Goal: Task Accomplishment & Management: Complete application form

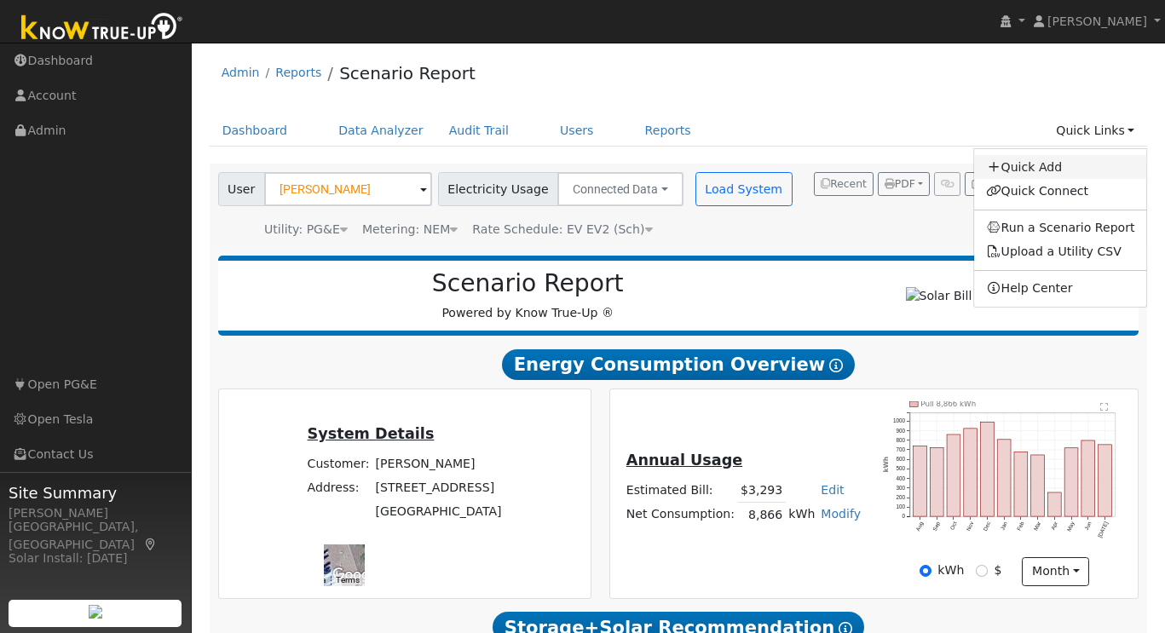
click at [1042, 164] on link "Quick Add" at bounding box center [1060, 167] width 173 height 24
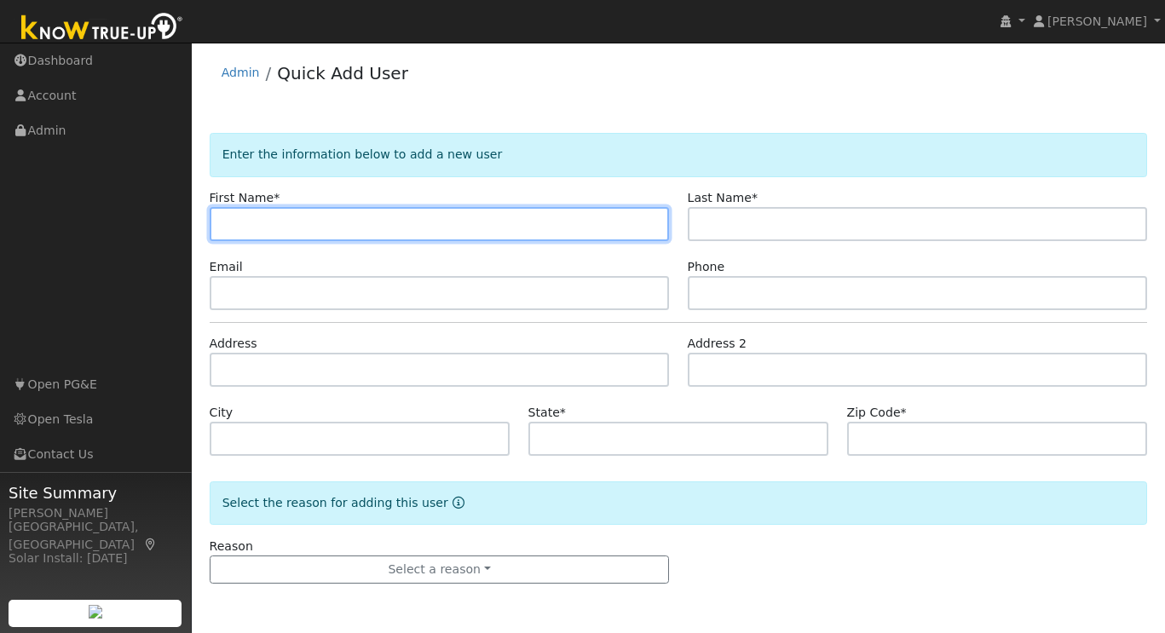
paste input "Erik"
type input "Erik"
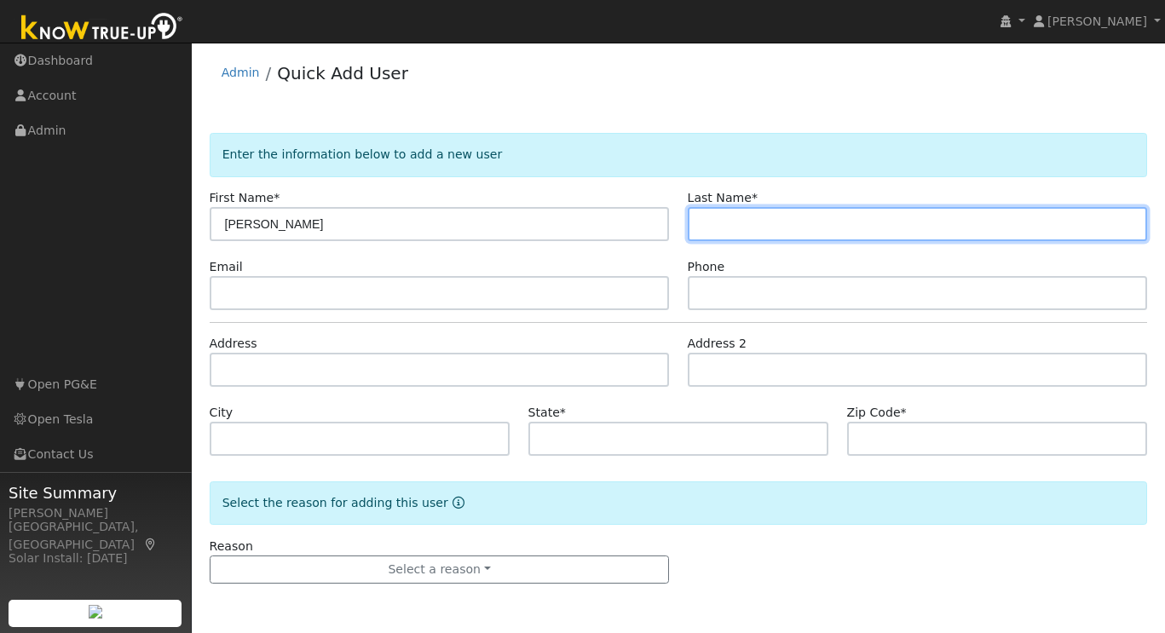
paste input "Gracer"
type input "Gracer"
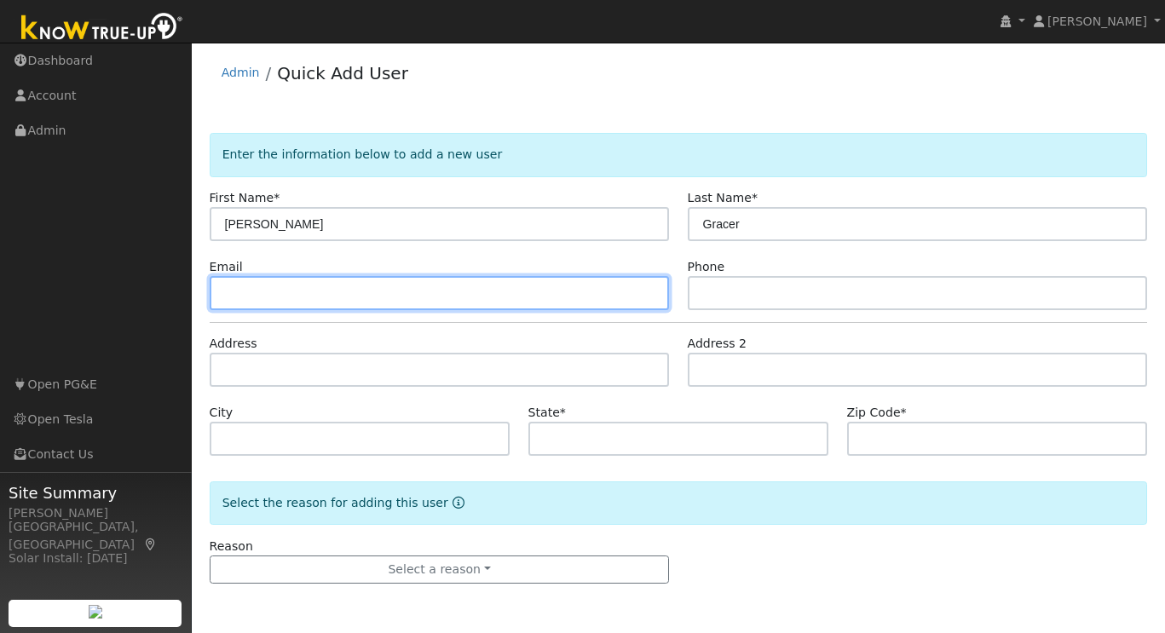
paste input "egracermd@gmail.com"
type input "egracermd@gmail.com"
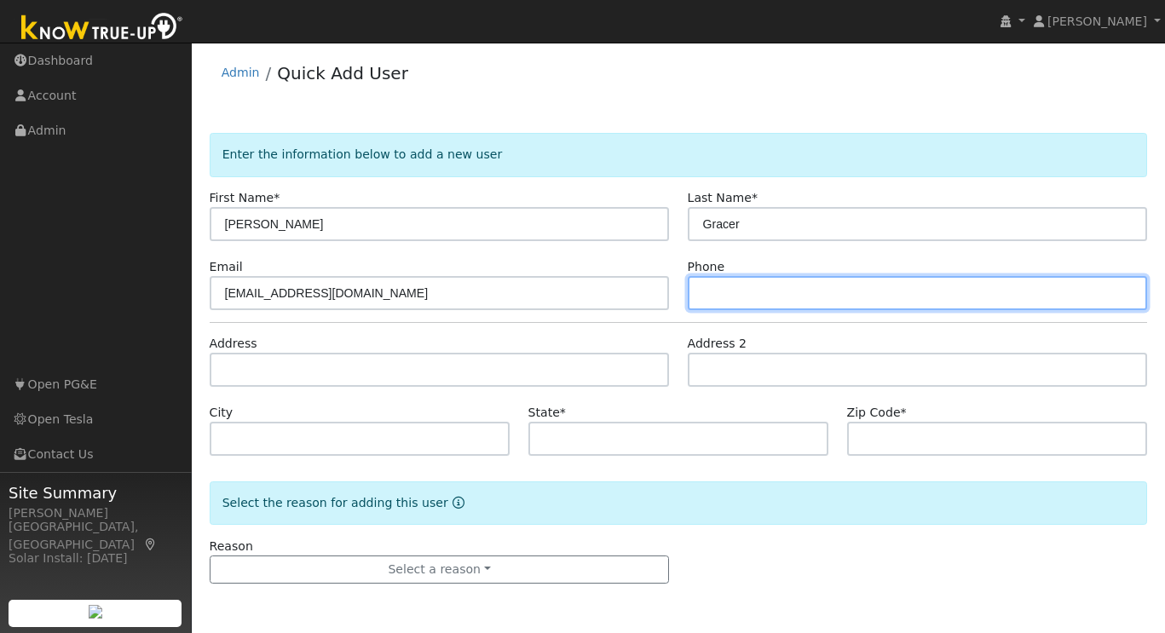
paste input "925-381-6719"
type input "925-381-6719"
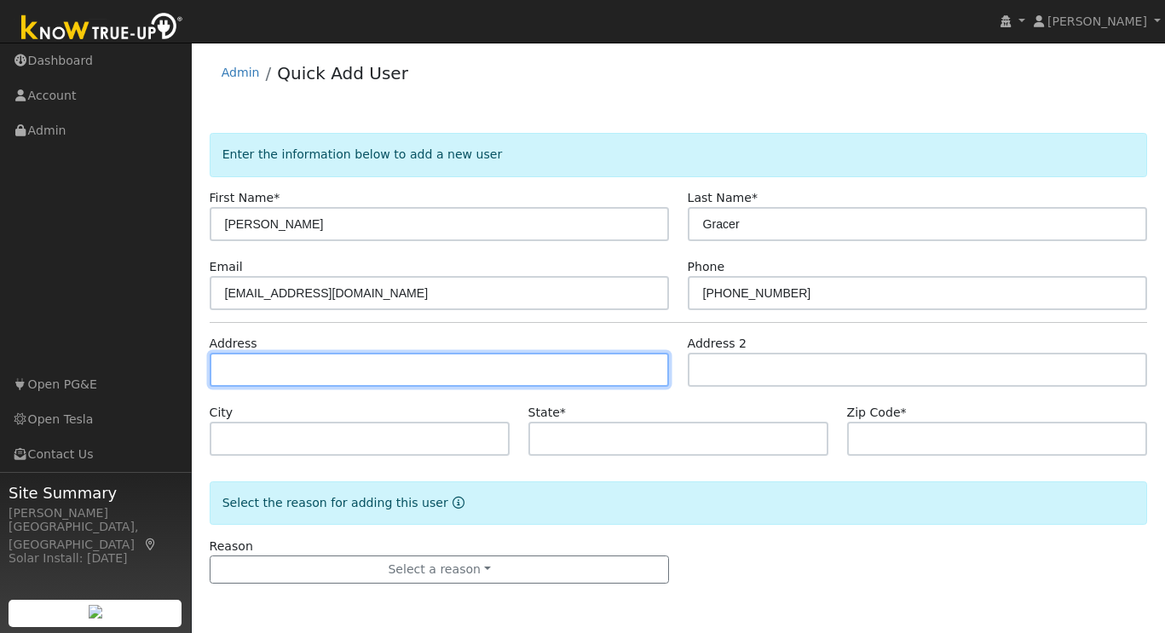
paste input "13 Century Oaks Ct. San Ramon, CA 94583"
type input "13 Century Oaks Court"
type input "San Ramon"
type input "CA"
type input "94583"
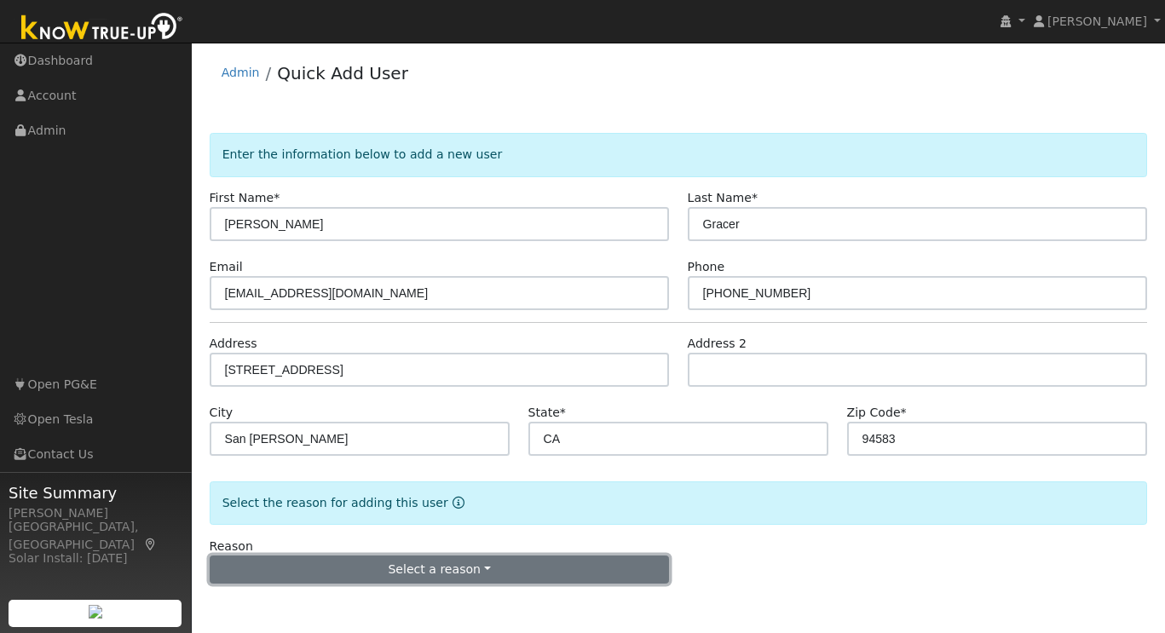
click at [408, 573] on button "Select a reason" at bounding box center [440, 570] width 460 height 29
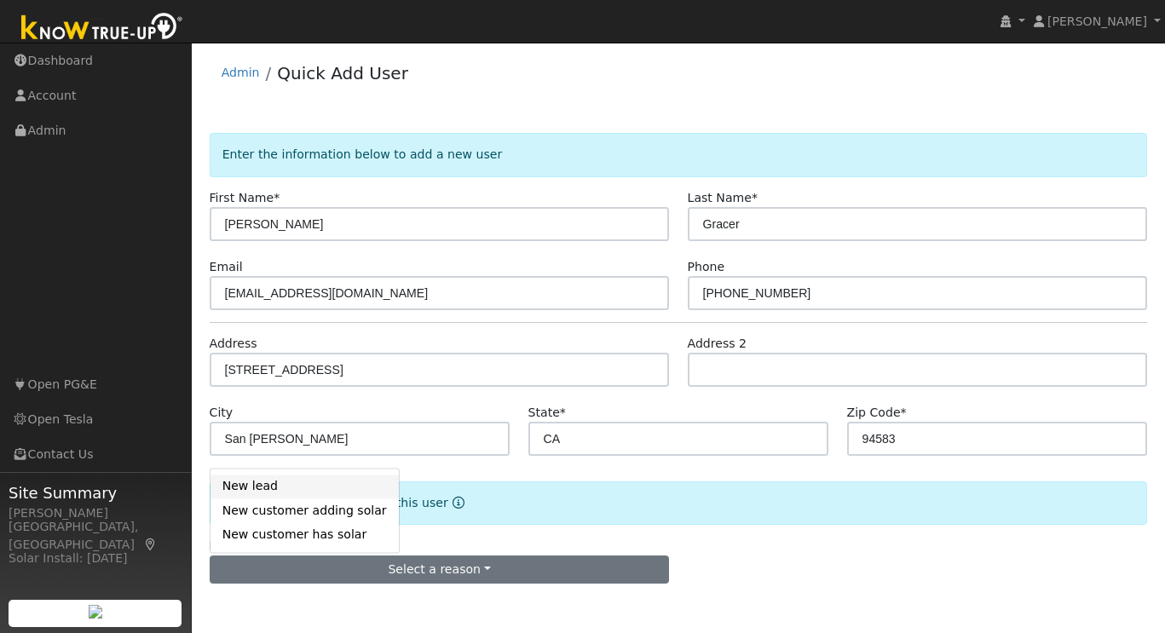
click at [277, 489] on link "New lead" at bounding box center [305, 487] width 188 height 24
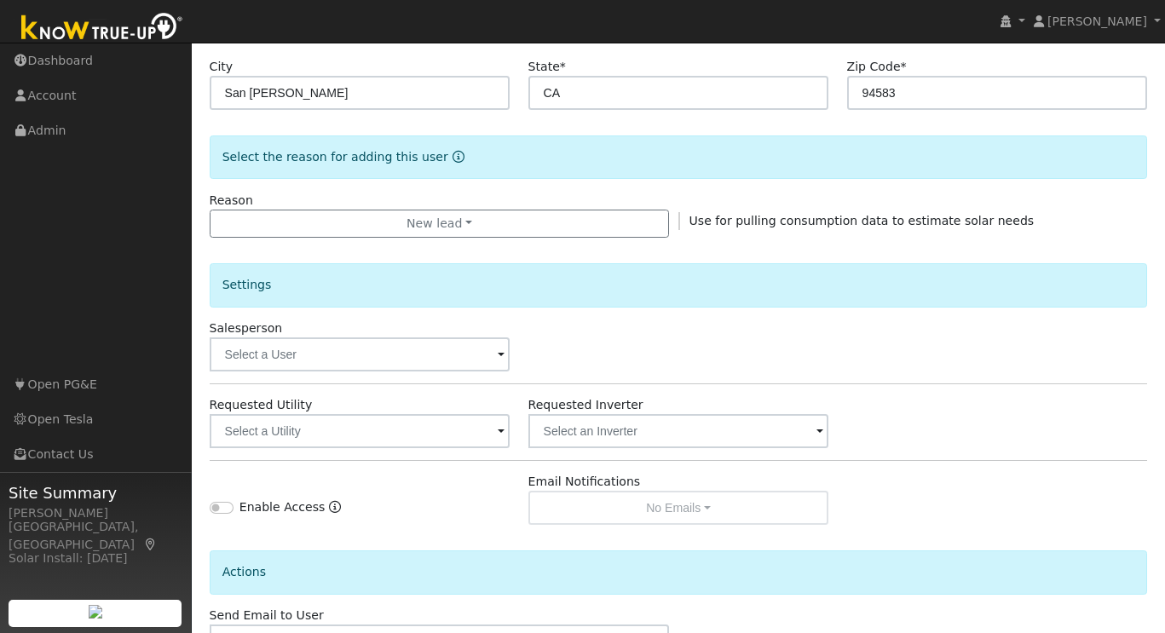
scroll to position [380, 0]
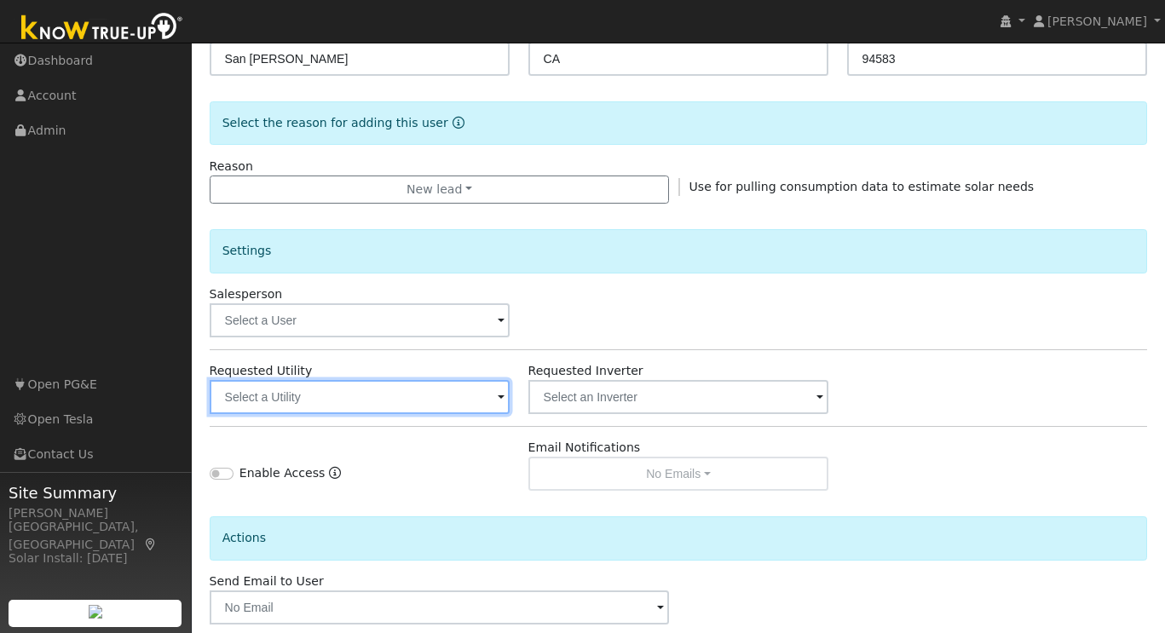
click at [354, 392] on input "text" at bounding box center [360, 397] width 301 height 34
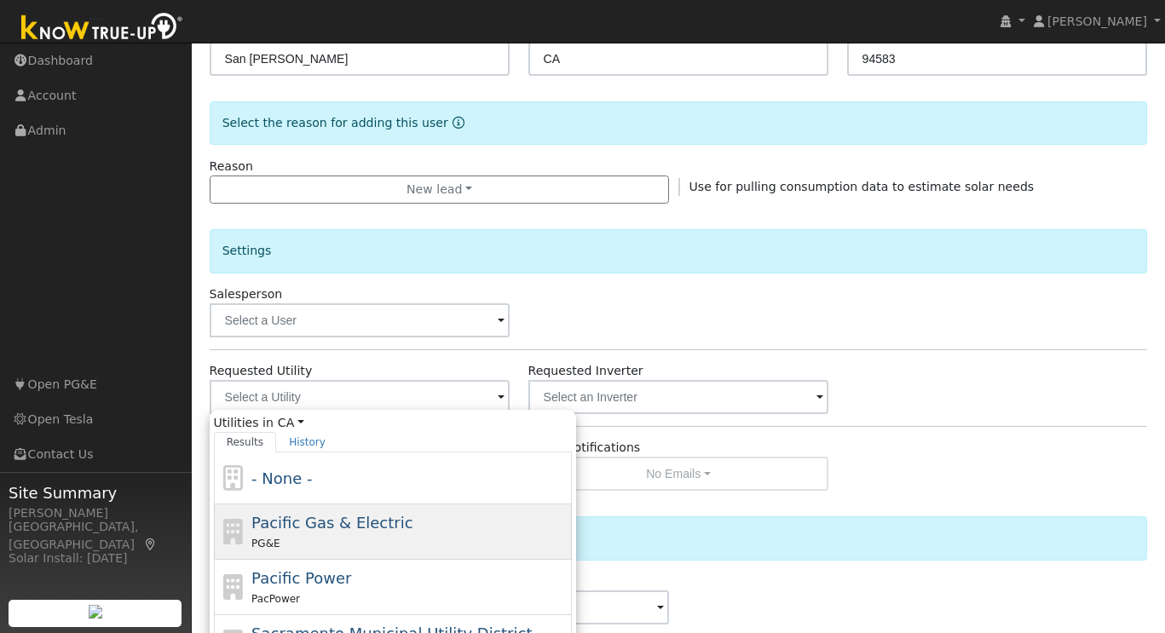
click at [311, 524] on span "Pacific Gas & Electric" at bounding box center [331, 523] width 161 height 18
type input "Pacific Gas & Electric"
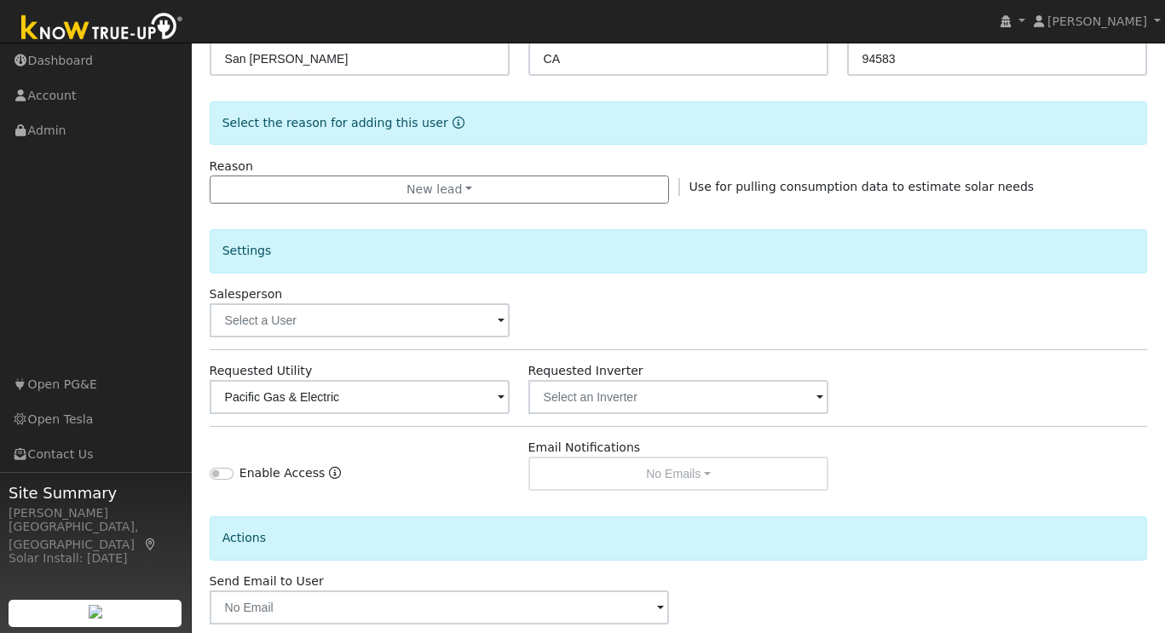
scroll to position [468, 0]
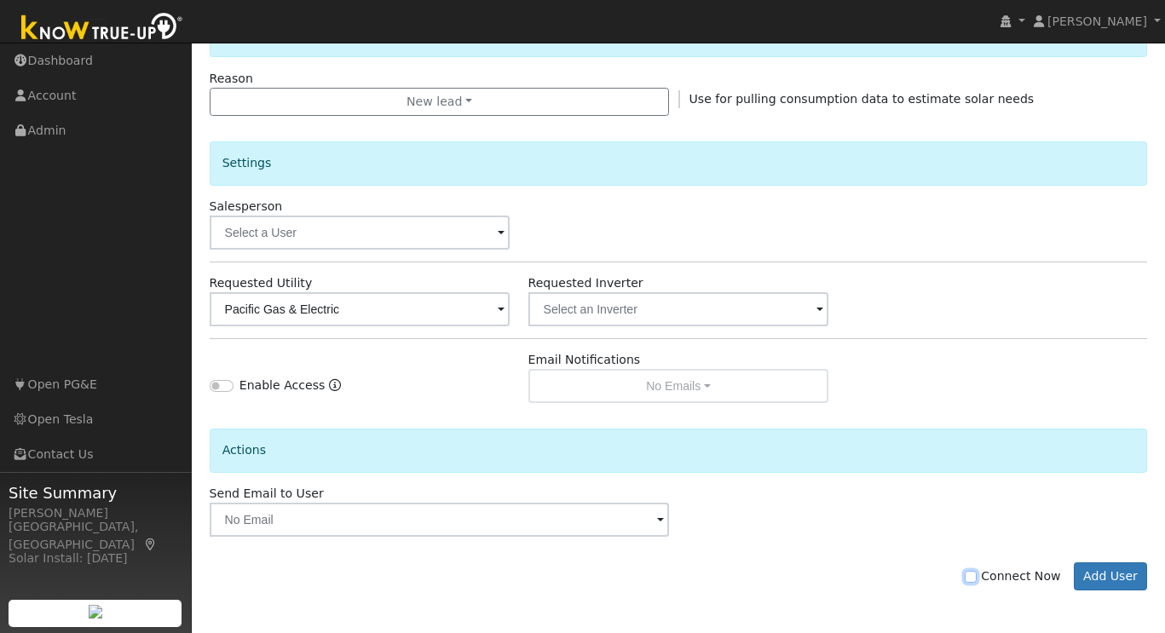
click at [977, 580] on input "Connect Now" at bounding box center [971, 577] width 12 height 12
checkbox input "true"
click at [1121, 580] on button "Add User" at bounding box center [1111, 577] width 74 height 29
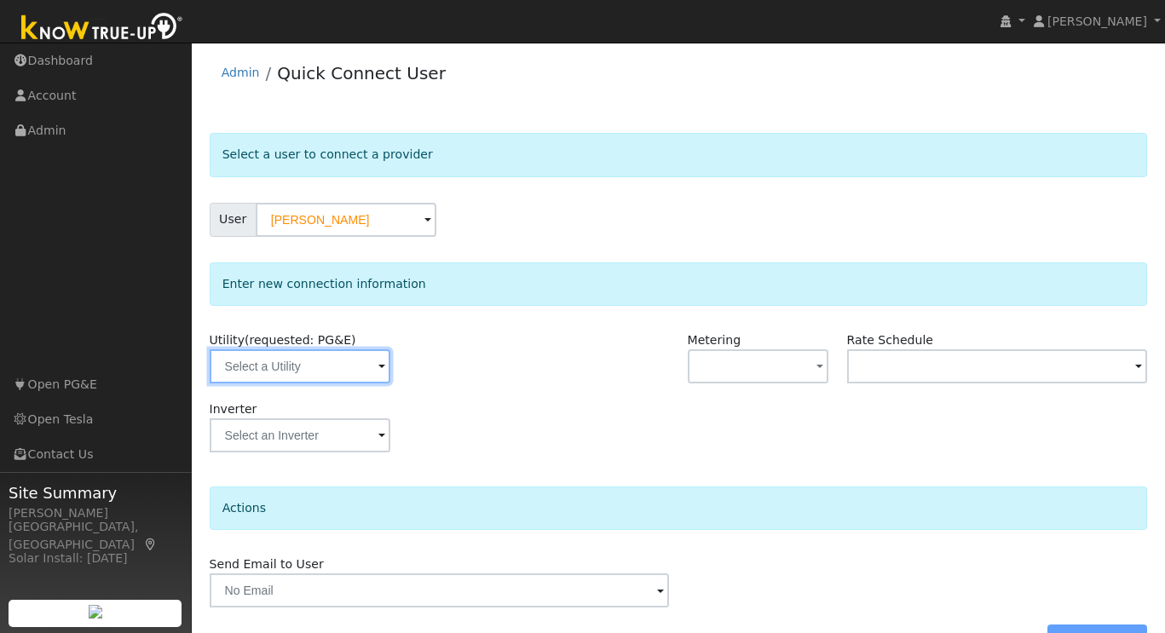
click at [351, 366] on input "text" at bounding box center [300, 366] width 181 height 34
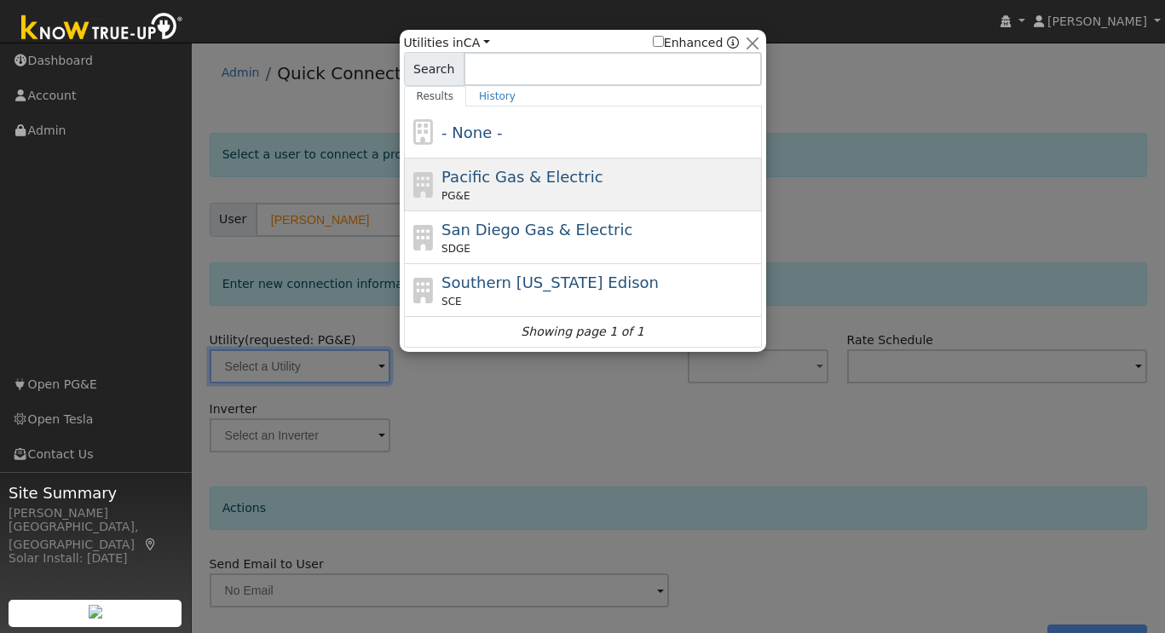
click at [523, 184] on span "Pacific Gas & Electric" at bounding box center [522, 177] width 161 height 18
type input "PG&E"
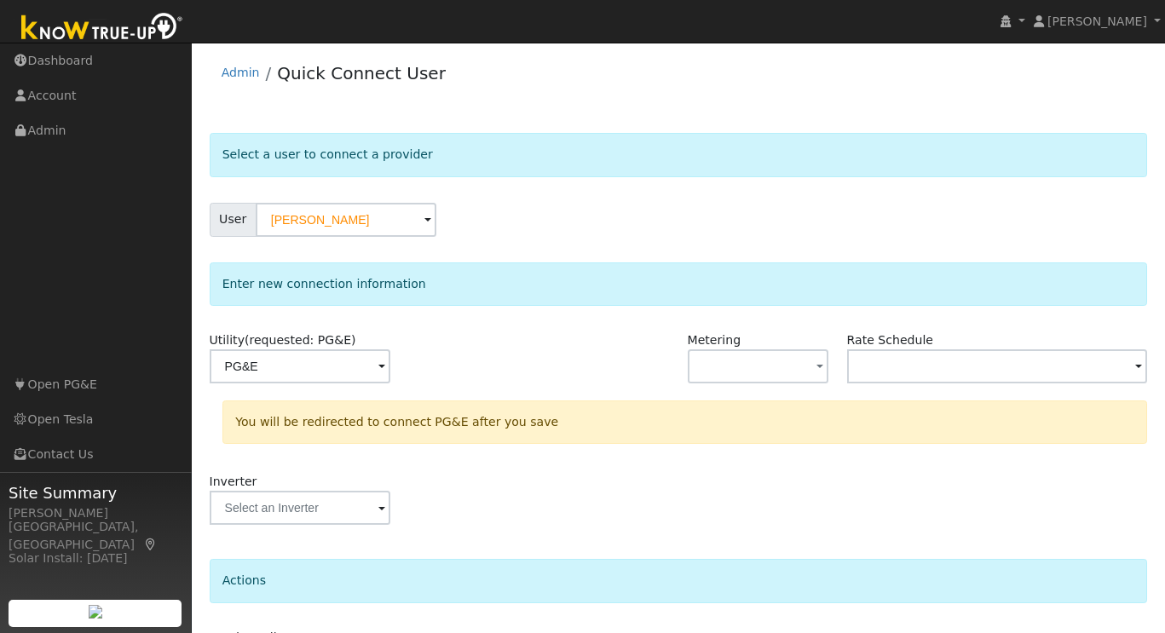
scroll to position [118, 0]
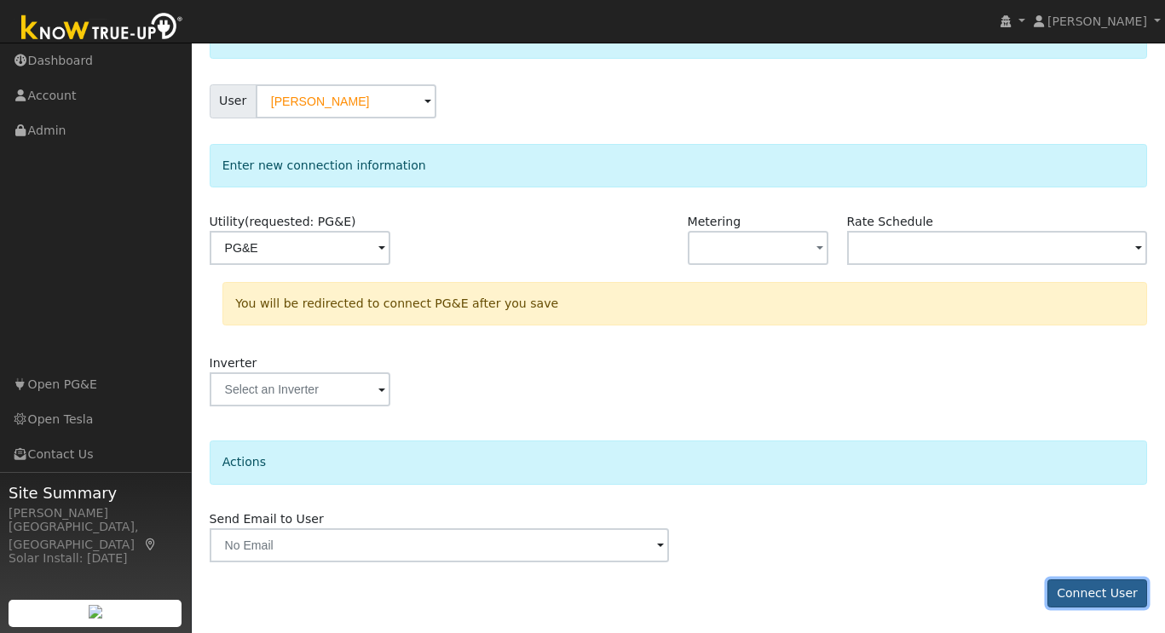
click at [1094, 594] on button "Connect User" at bounding box center [1098, 594] width 101 height 29
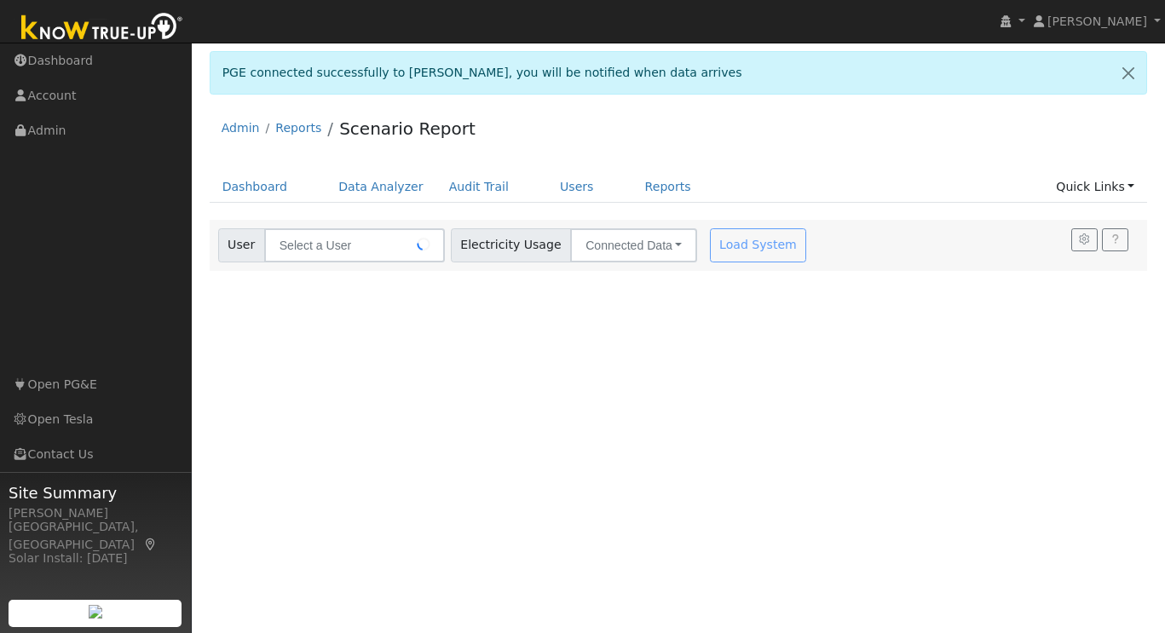
type input "[PERSON_NAME]"
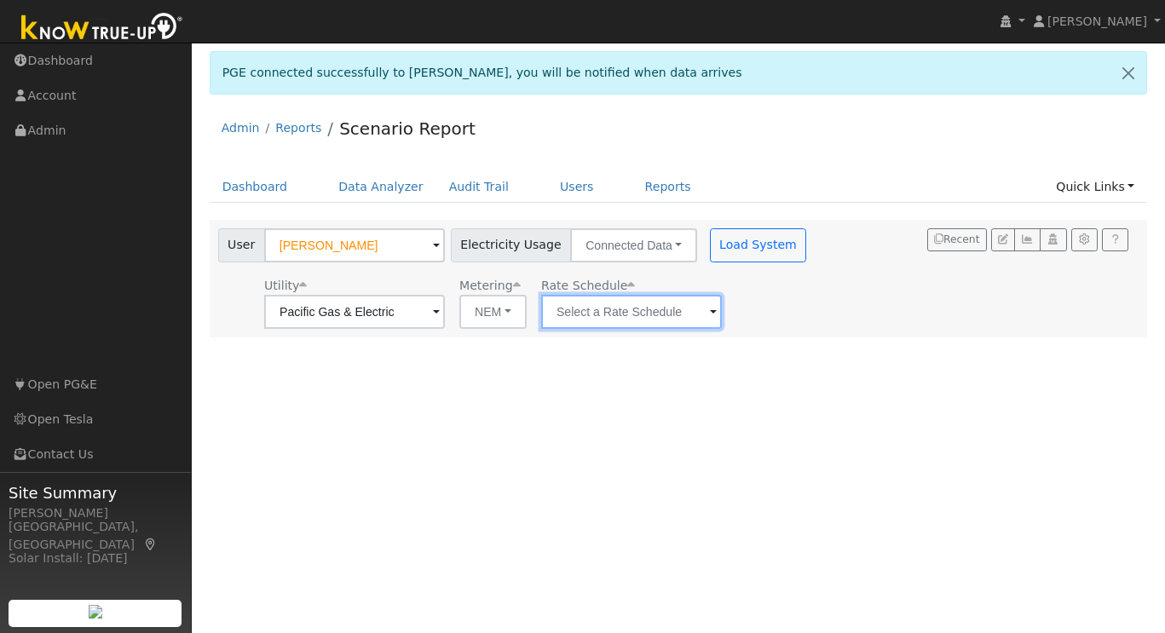
click at [445, 313] on input "text" at bounding box center [354, 312] width 181 height 34
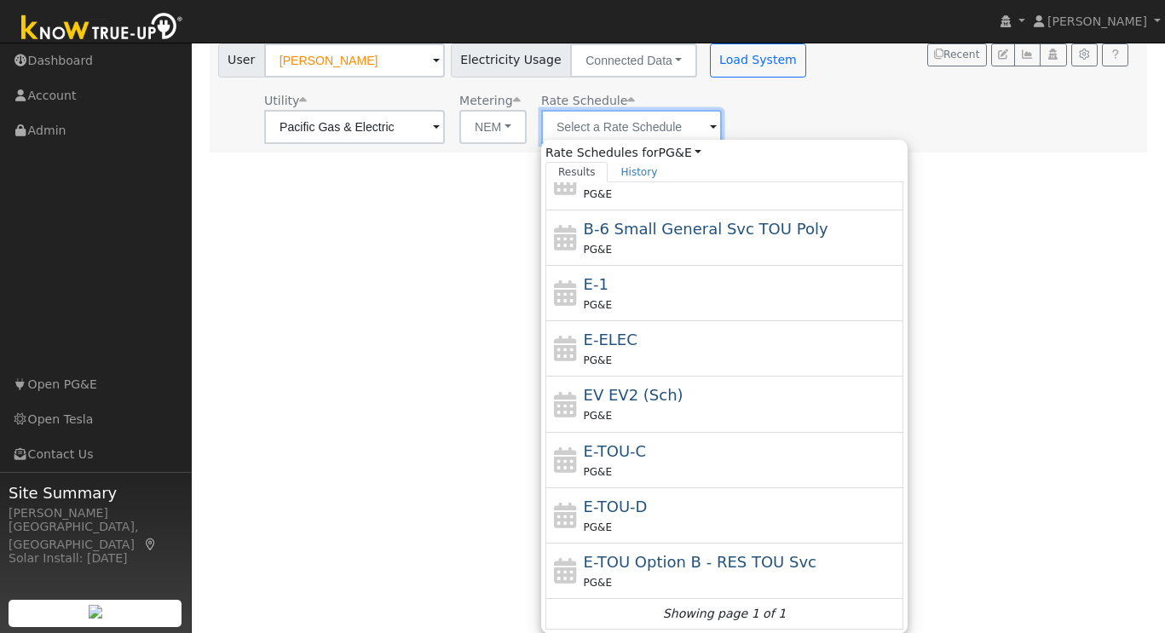
scroll to position [186, 0]
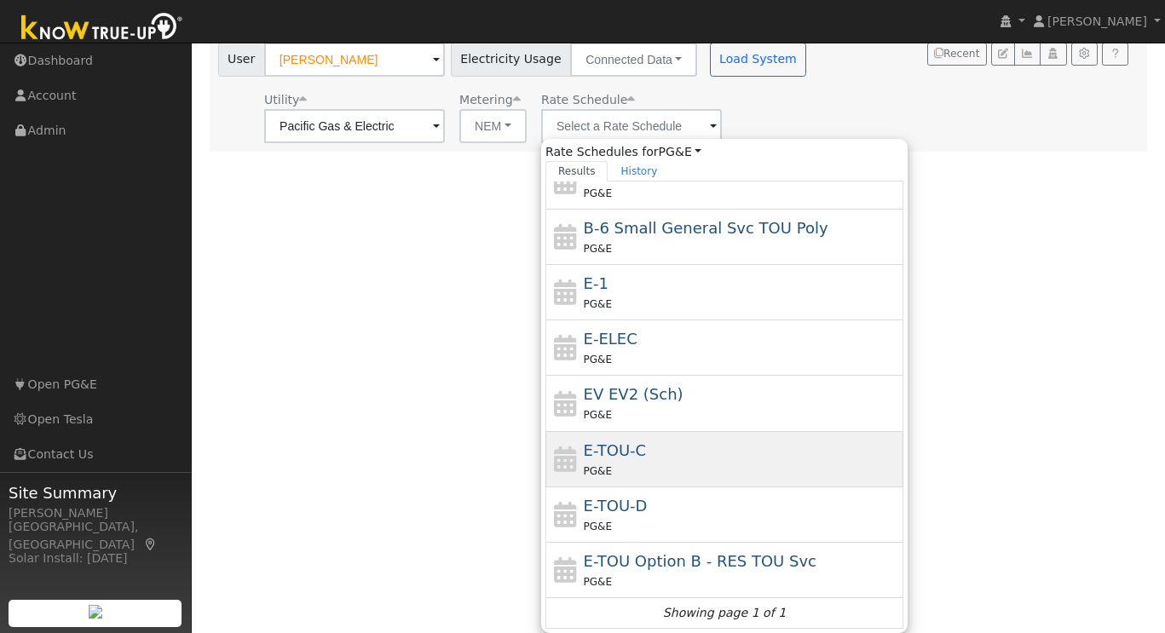
click at [637, 462] on div "PG&E" at bounding box center [742, 471] width 316 height 18
type input "E-TOU-C"
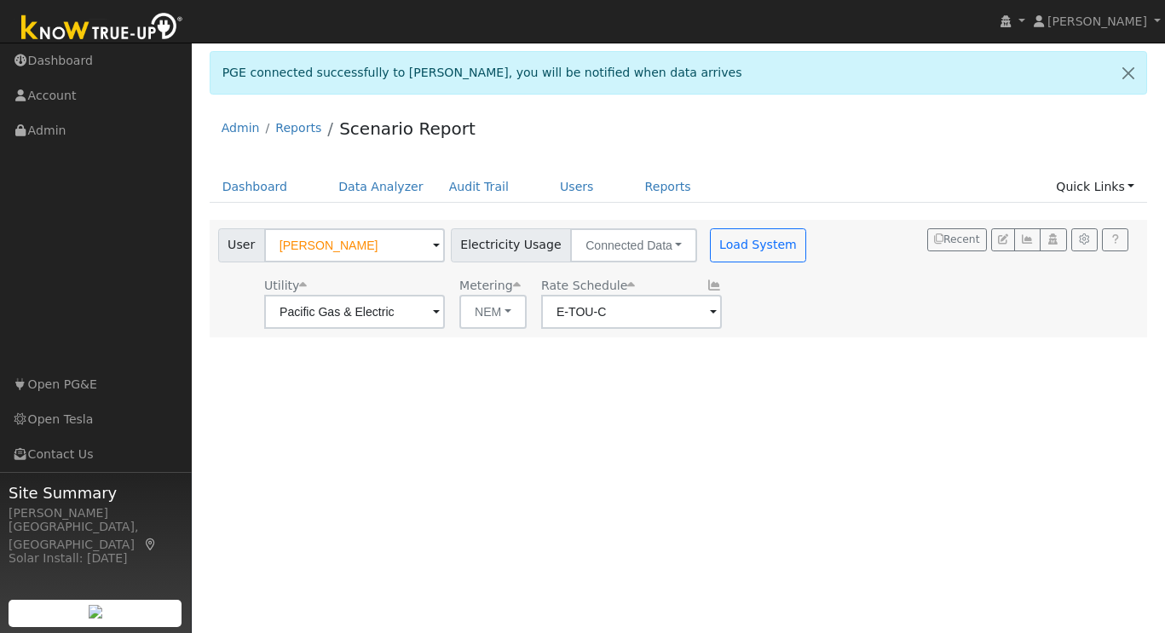
scroll to position [0, 0]
click at [737, 245] on button "Load System" at bounding box center [758, 245] width 97 height 34
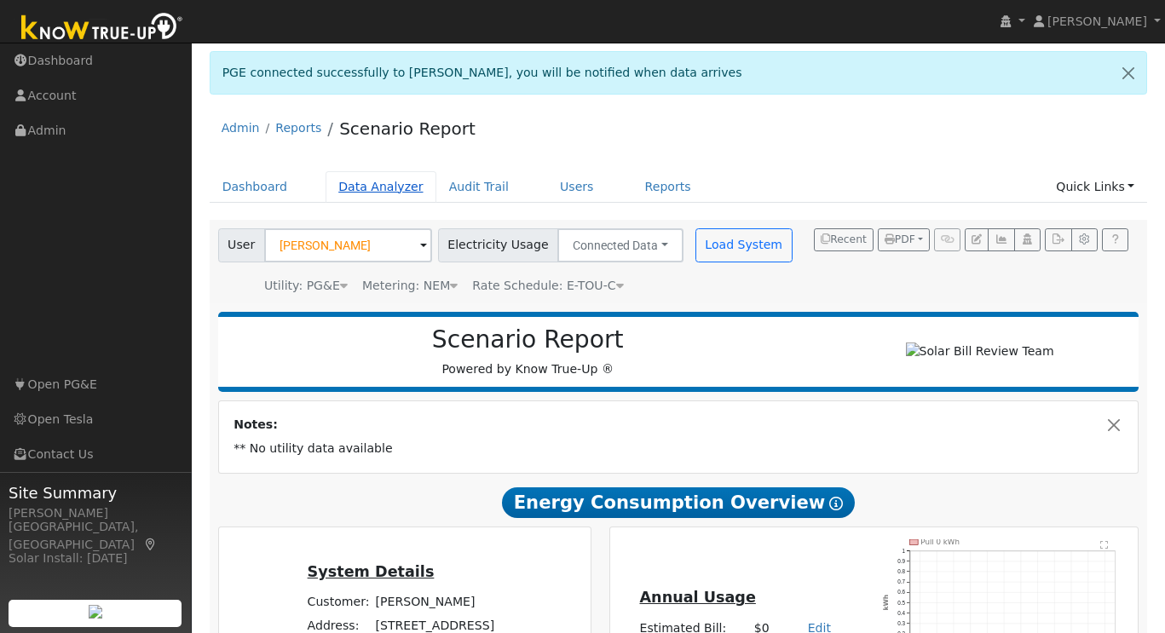
click at [407, 190] on link "Data Analyzer" at bounding box center [381, 187] width 111 height 32
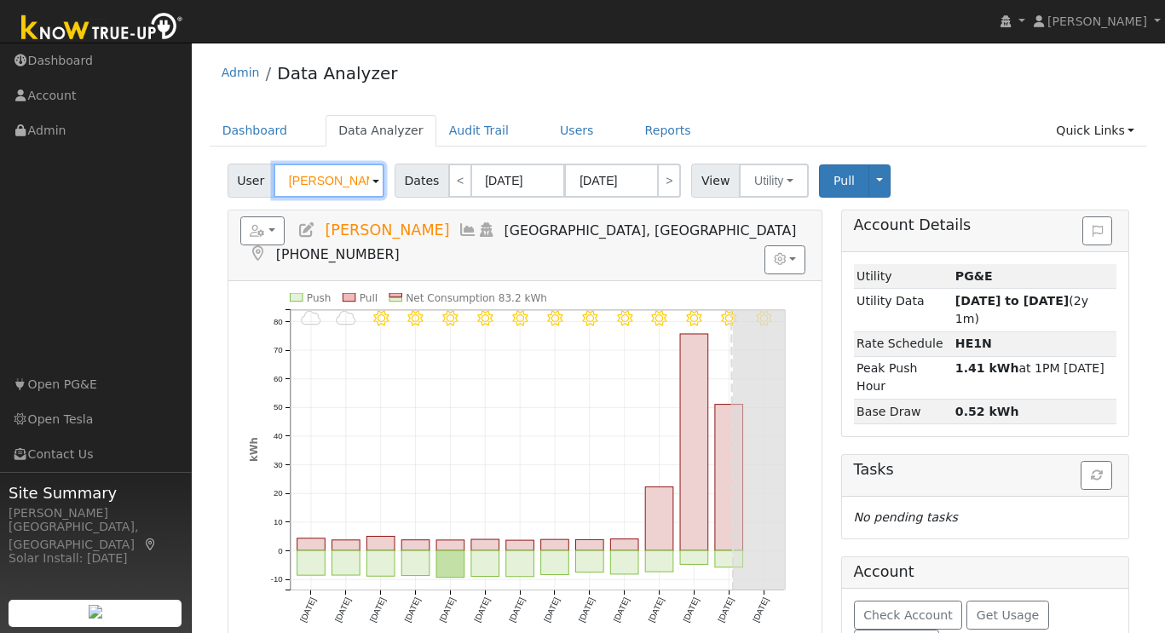
drag, startPoint x: 355, startPoint y: 180, endPoint x: 251, endPoint y: 180, distance: 104.0
click at [255, 180] on div "User Hitesh Patel" at bounding box center [308, 181] width 161 height 34
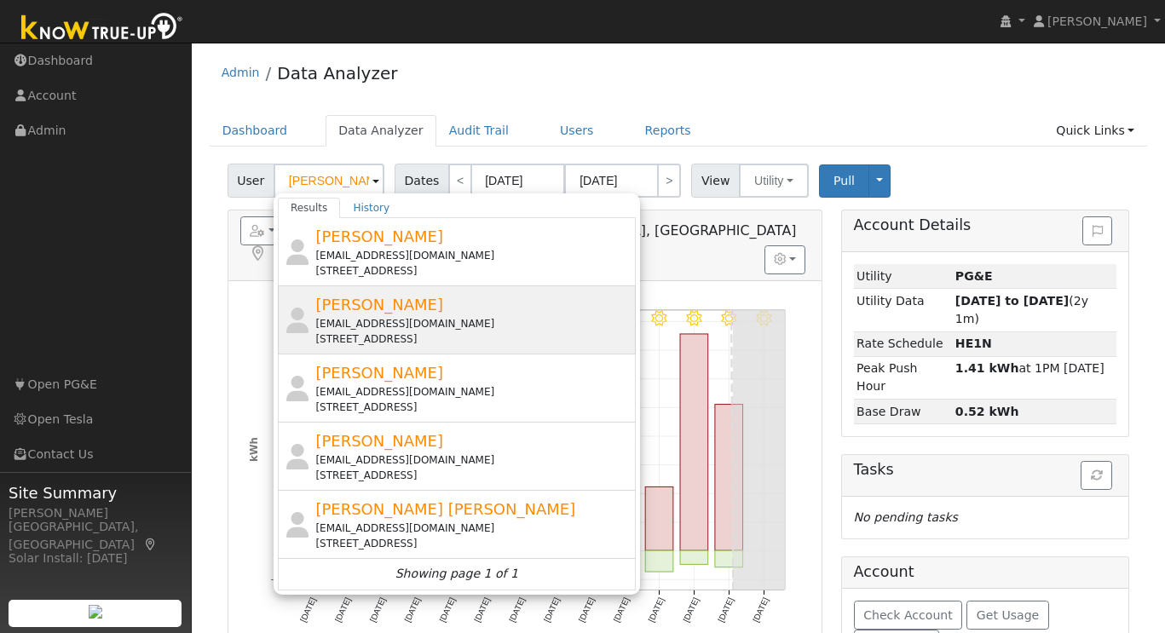
click at [389, 316] on div "[EMAIL_ADDRESS][DOMAIN_NAME]" at bounding box center [473, 323] width 316 height 15
type input "[PERSON_NAME]"
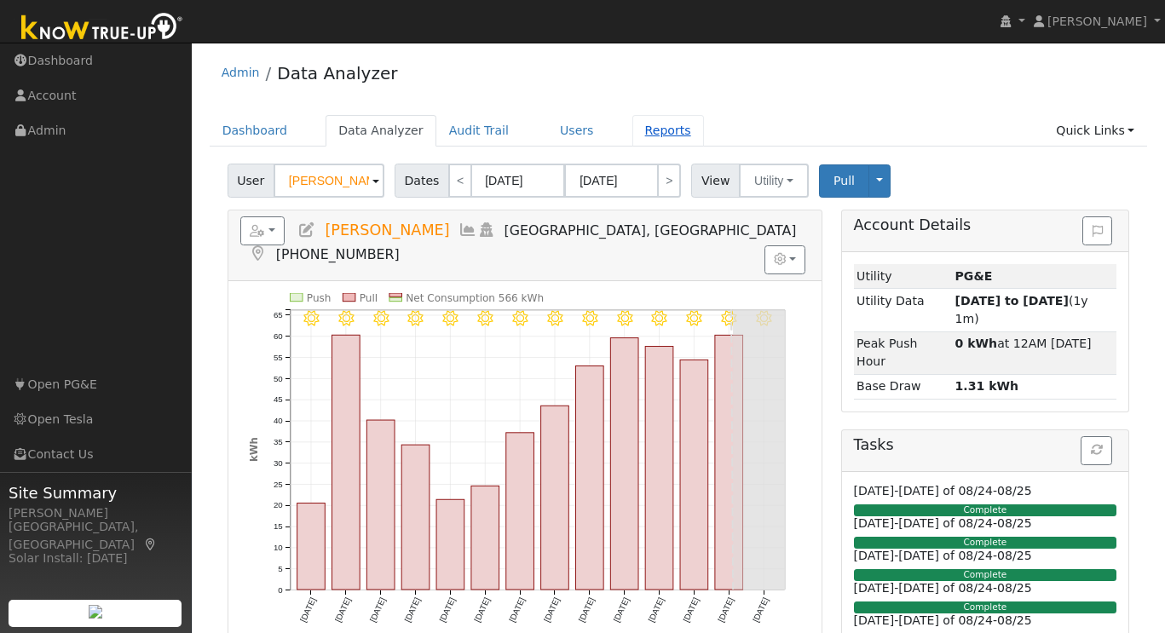
click at [647, 133] on link "Reports" at bounding box center [668, 131] width 72 height 32
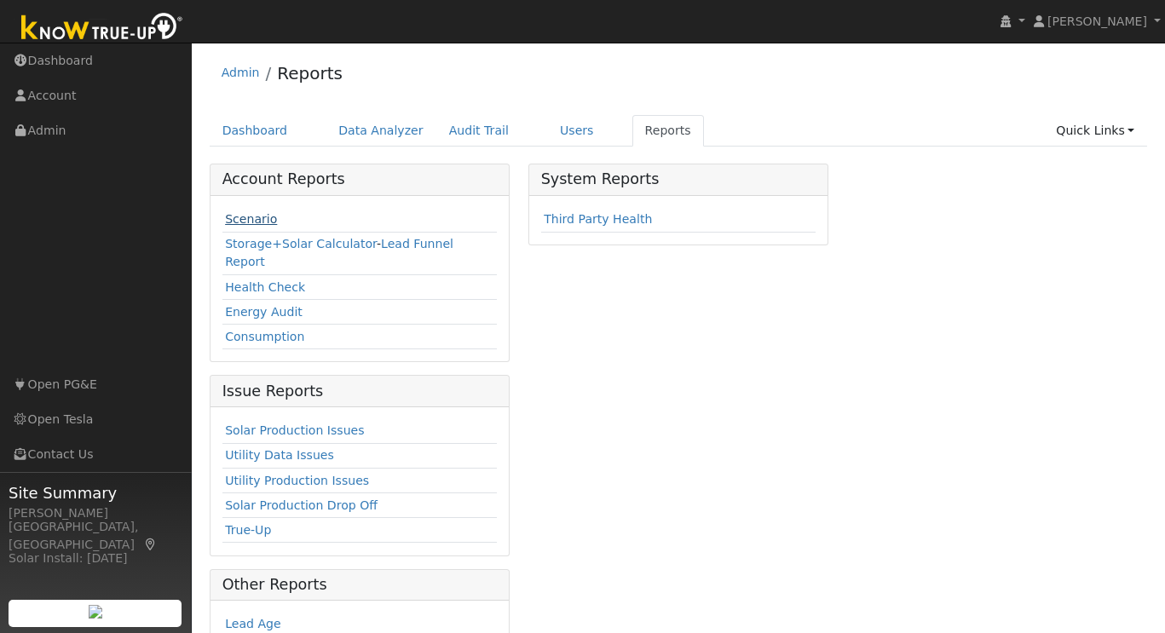
click at [227, 222] on link "Scenario" at bounding box center [251, 219] width 52 height 14
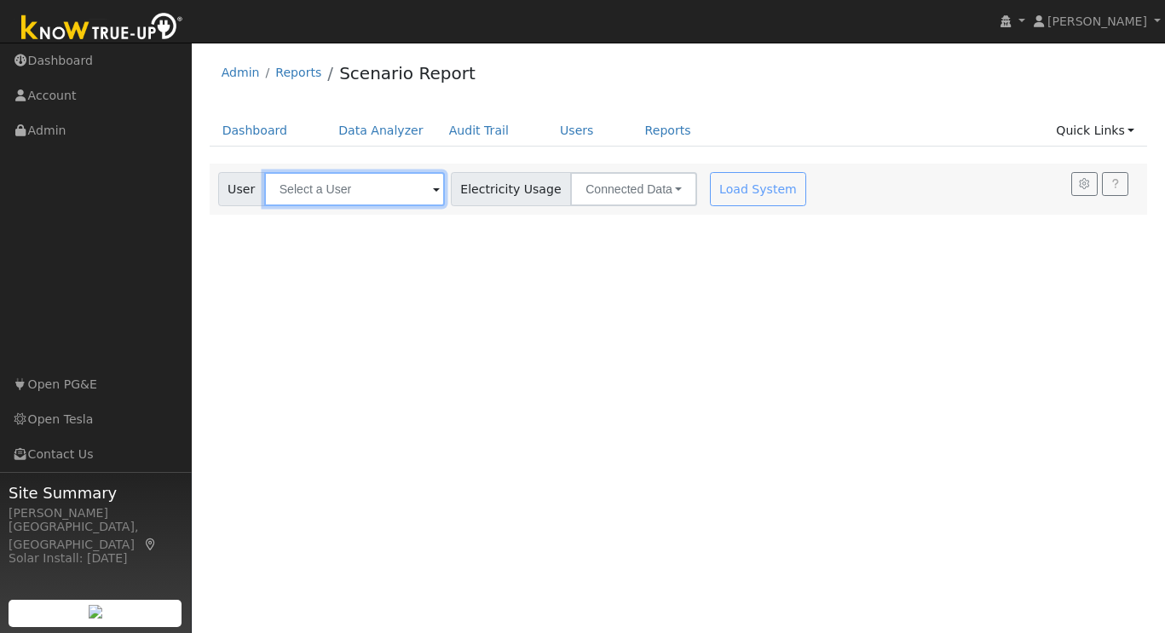
click at [296, 191] on input "text" at bounding box center [354, 189] width 181 height 34
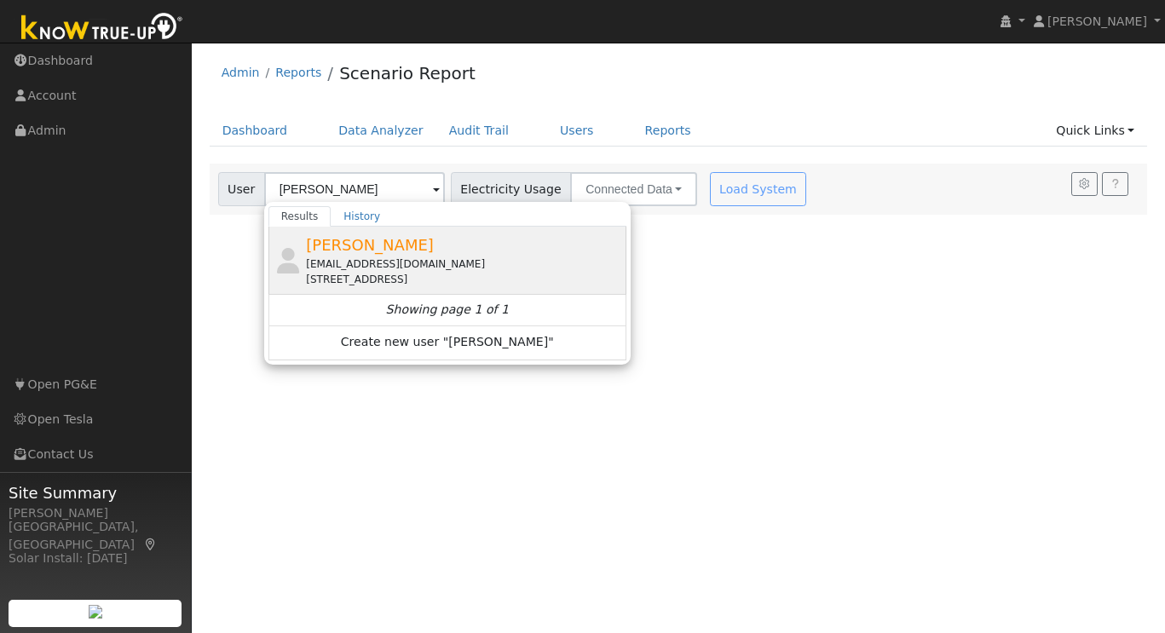
click at [323, 249] on span "[PERSON_NAME]" at bounding box center [370, 245] width 128 height 18
type input "[PERSON_NAME]"
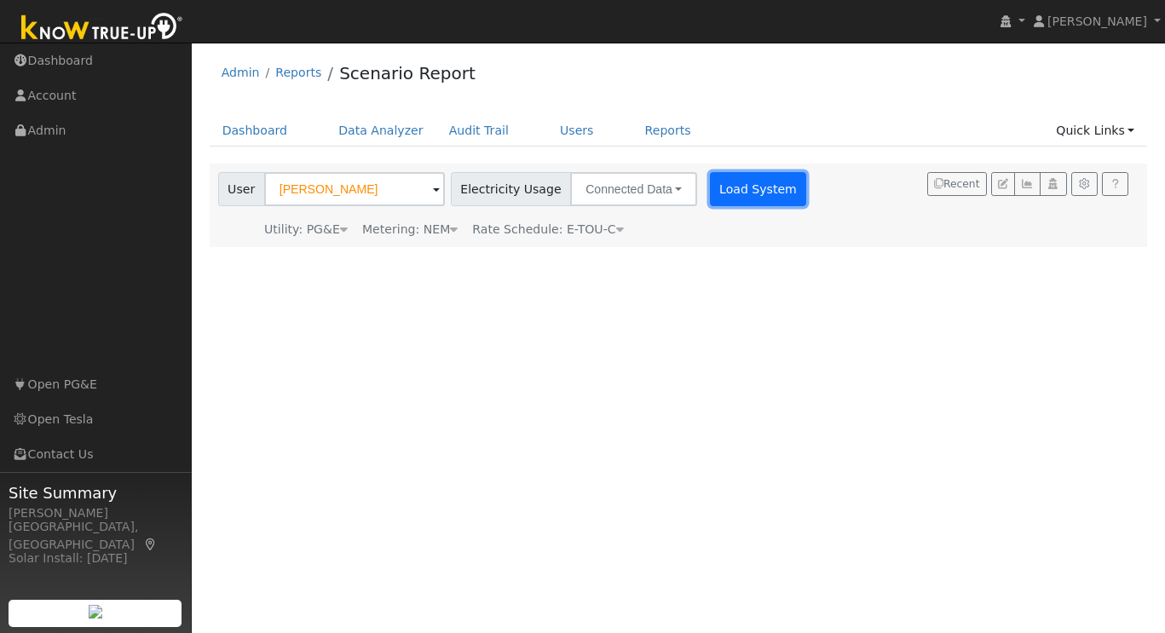
click at [710, 182] on button "Load System" at bounding box center [758, 189] width 97 height 34
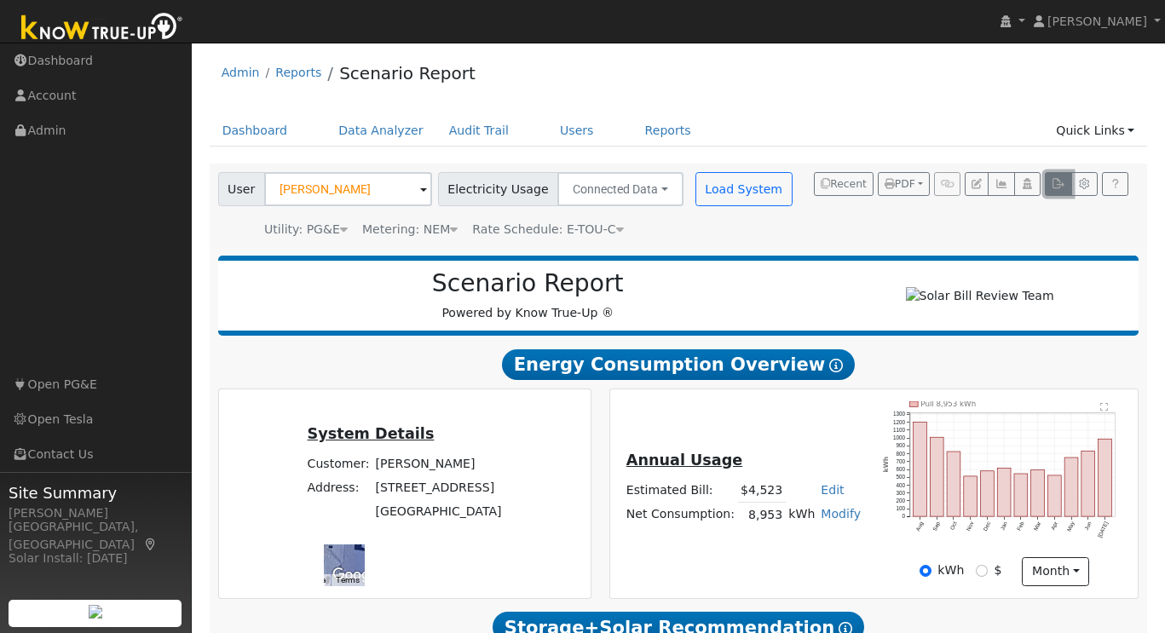
click at [1055, 188] on icon "button" at bounding box center [1058, 184] width 13 height 10
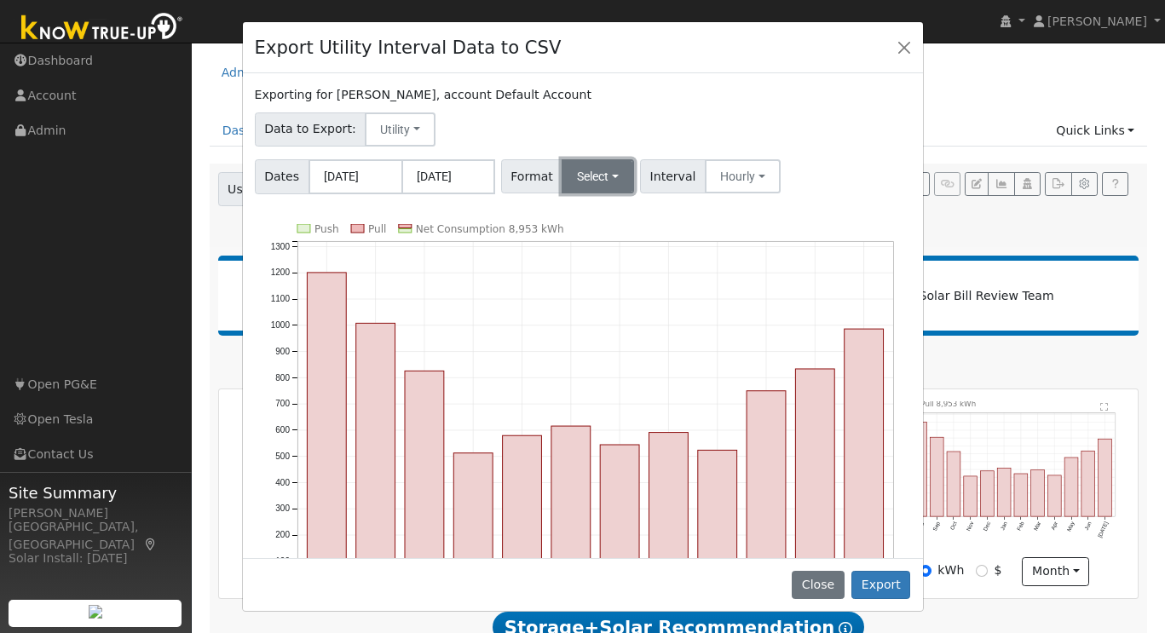
click at [613, 173] on button "Select" at bounding box center [598, 176] width 72 height 34
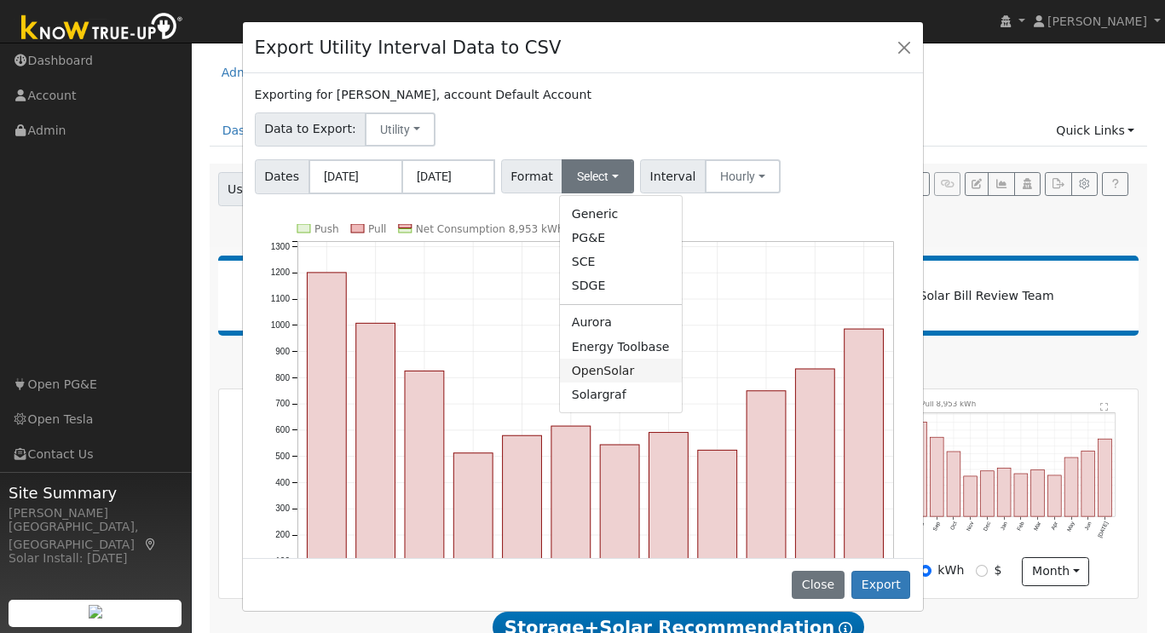
click at [595, 368] on link "OpenSolar" at bounding box center [621, 371] width 122 height 24
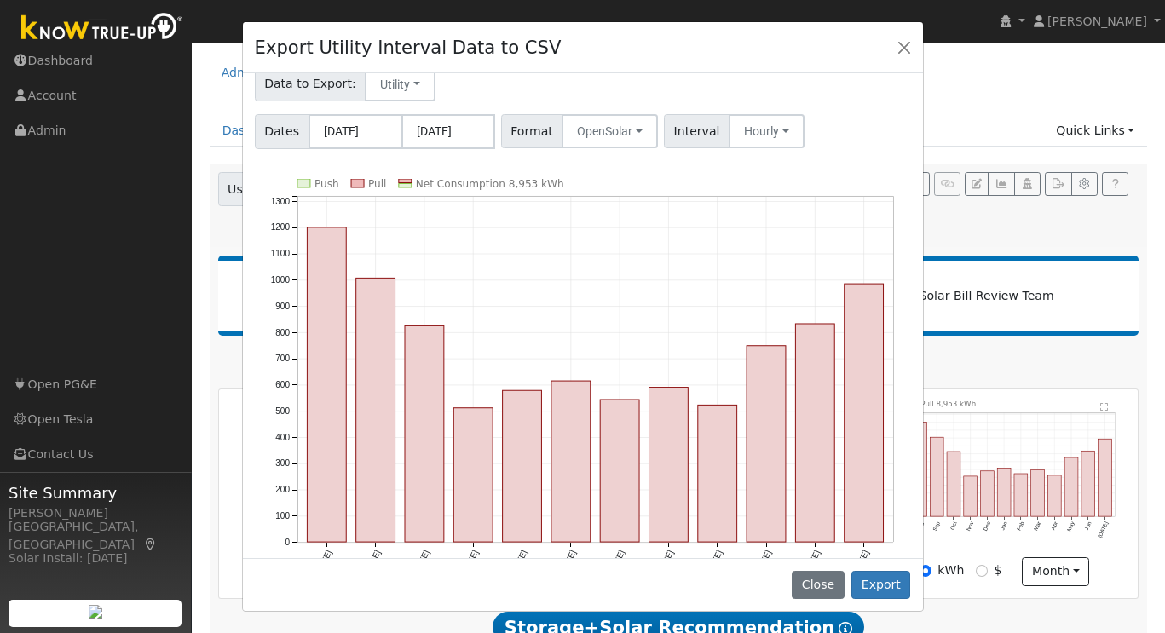
scroll to position [89, 0]
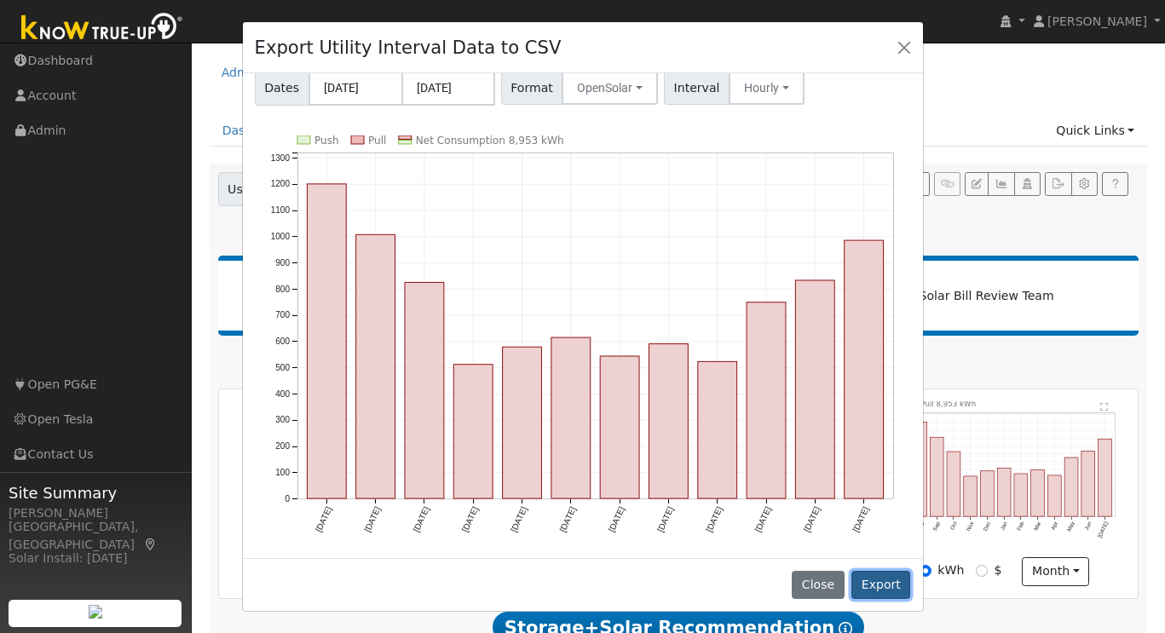
click at [886, 586] on button "Export" at bounding box center [880, 585] width 59 height 29
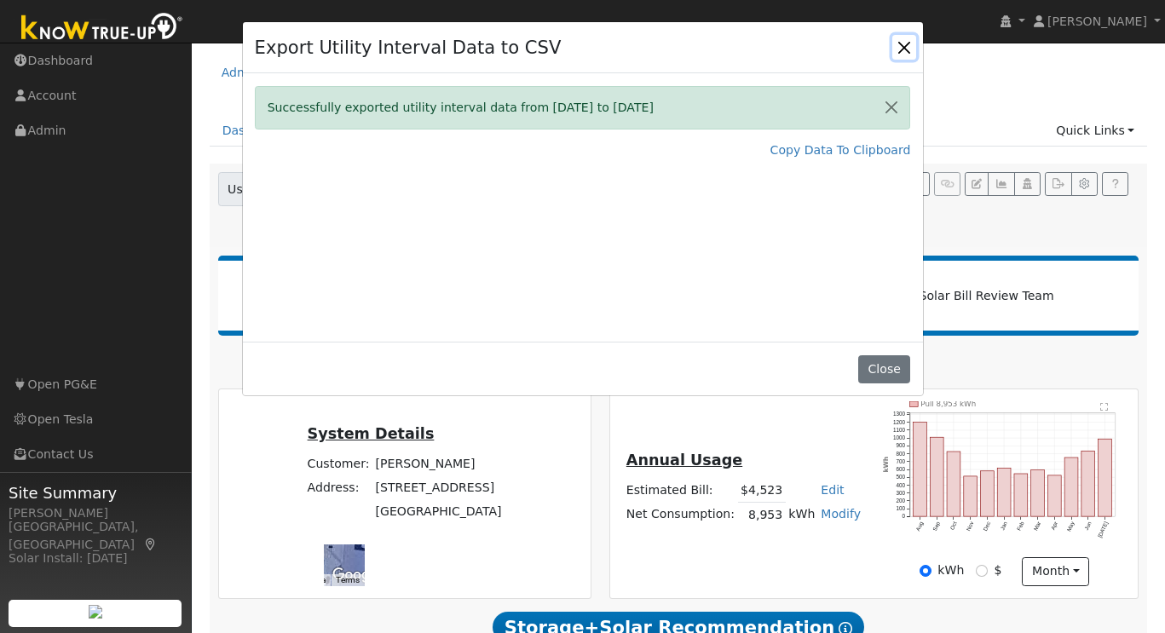
click at [904, 44] on button "Close" at bounding box center [904, 47] width 24 height 24
